Goal: Task Accomplishment & Management: Manage account settings

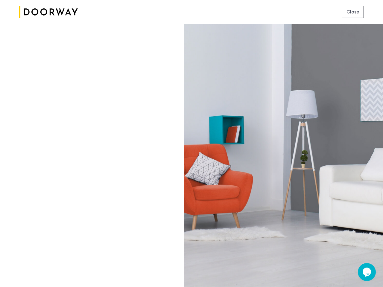
click at [353, 12] on span "Close" at bounding box center [353, 11] width 13 height 7
click at [367, 272] on icon "$i18n('chat', 'chat_widget')" at bounding box center [367, 272] width 8 height 9
